Goal: Transaction & Acquisition: Purchase product/service

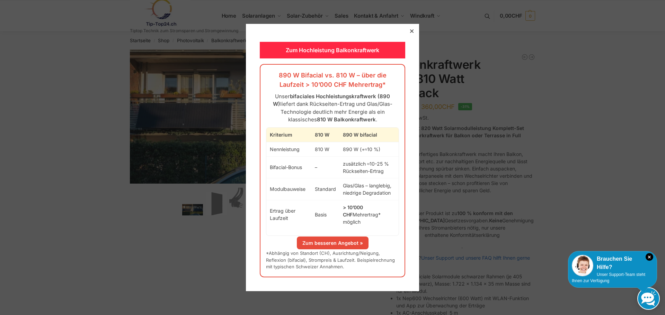
click at [409, 33] on div at bounding box center [412, 31] width 6 height 6
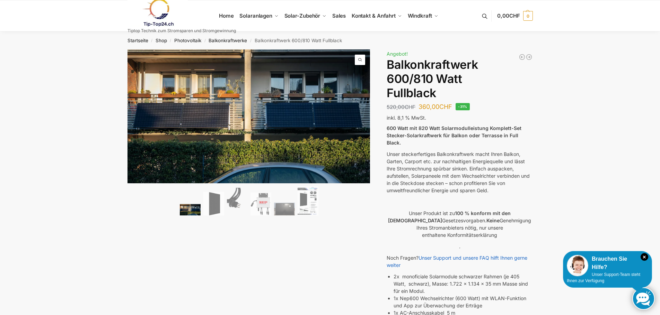
scroll to position [35, 0]
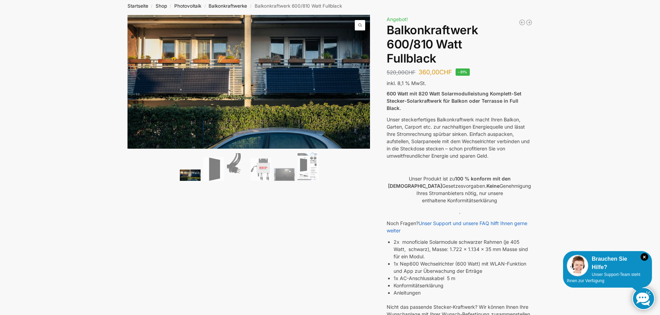
click at [218, 172] on img at bounding box center [213, 170] width 21 height 24
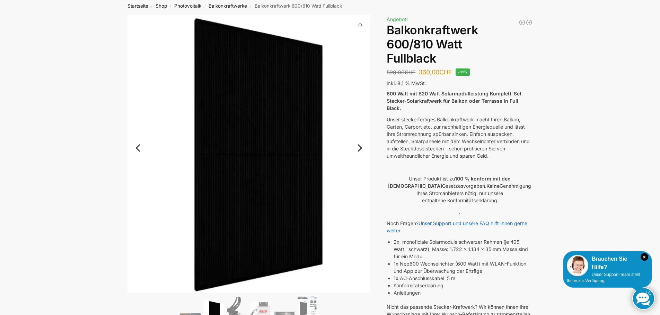
click at [358, 148] on link "Next" at bounding box center [358, 151] width 23 height 7
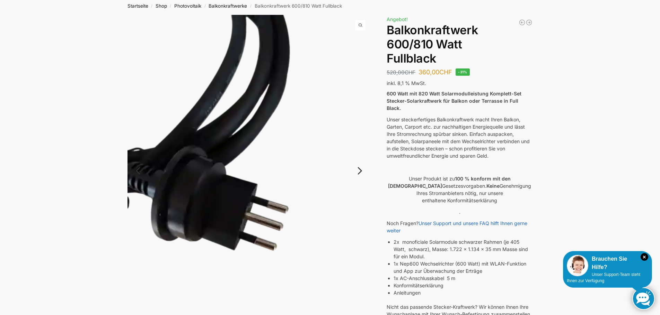
click at [358, 144] on img at bounding box center [248, 177] width 243 height 324
click at [357, 171] on link "Next" at bounding box center [358, 174] width 23 height 7
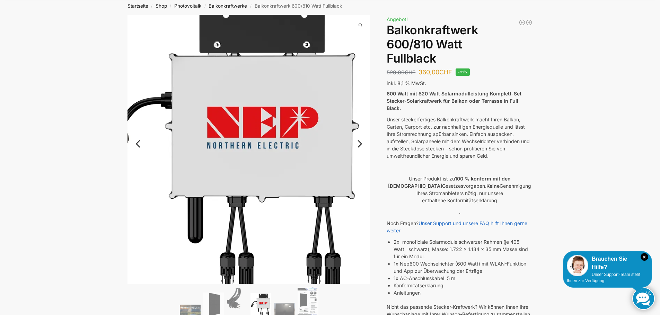
click at [358, 170] on img at bounding box center [229, 145] width 288 height 319
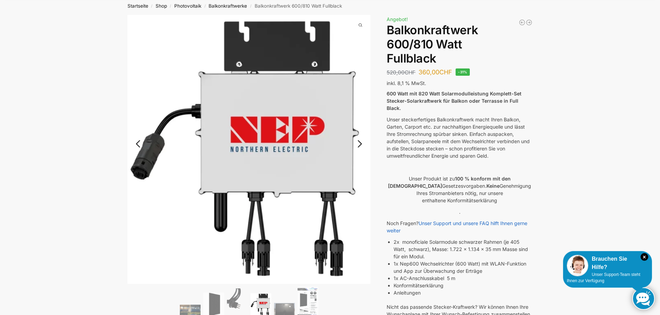
click at [356, 144] on link "Next" at bounding box center [358, 147] width 23 height 7
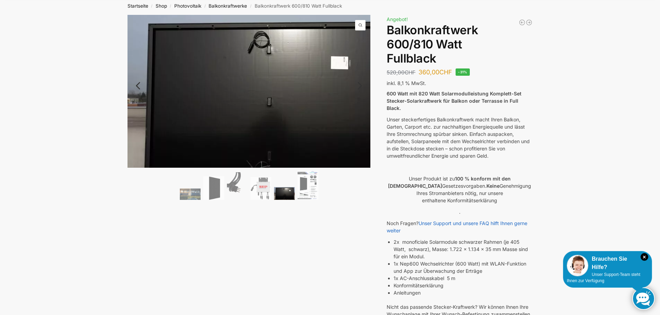
click at [356, 144] on img at bounding box center [265, 102] width 277 height 174
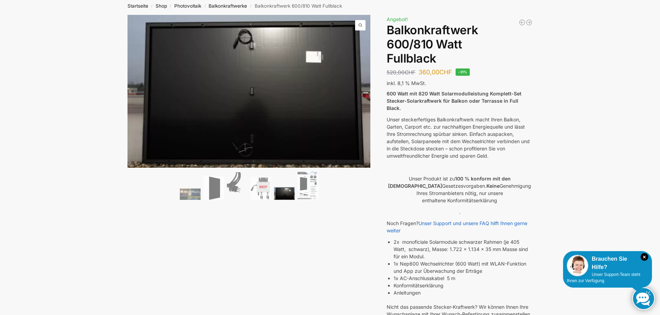
click at [300, 272] on div "🔍 Previous Next Beschreibung Zusätzliche Informationen 520,00 CHF Ursprüngliche…" at bounding box center [330, 243] width 434 height 457
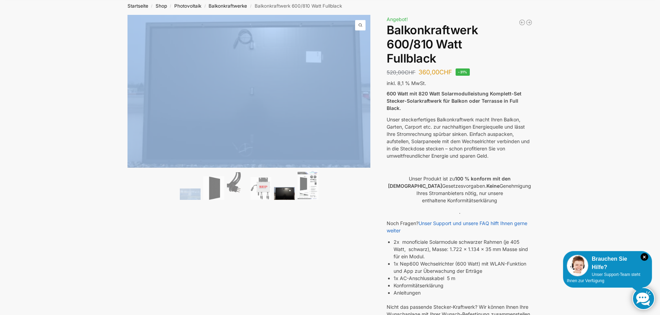
click at [300, 272] on div "🔍 Previous Next Beschreibung Zusätzliche Informationen 520,00 CHF Ursprüngliche…" at bounding box center [330, 243] width 434 height 457
